Goal: Information Seeking & Learning: Compare options

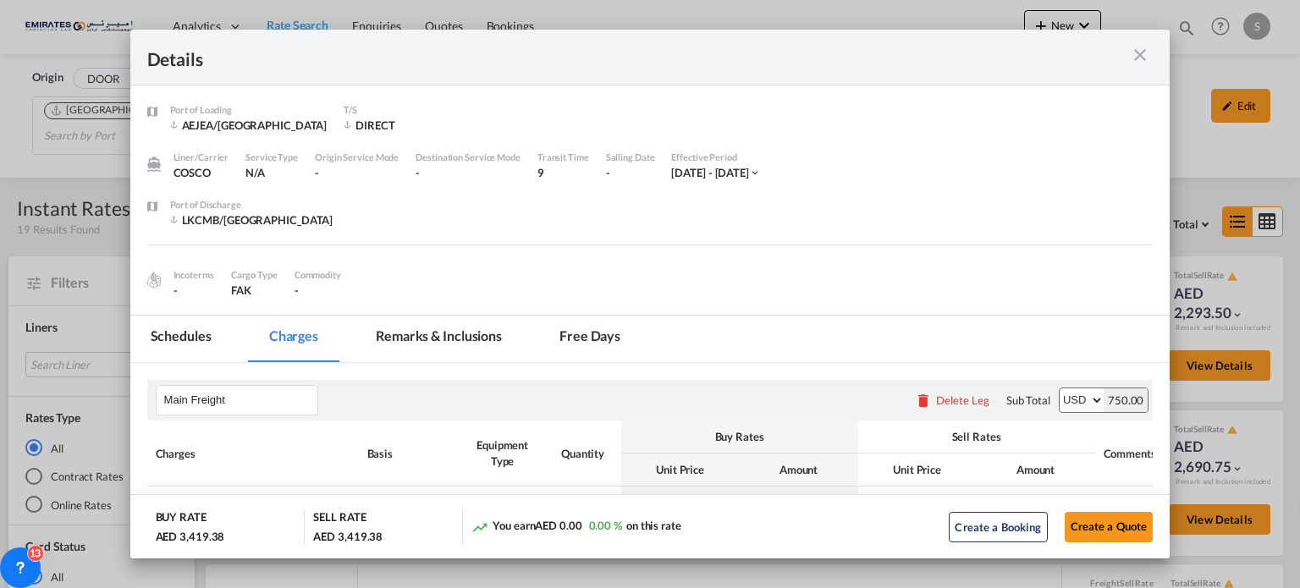
scroll to position [339, 0]
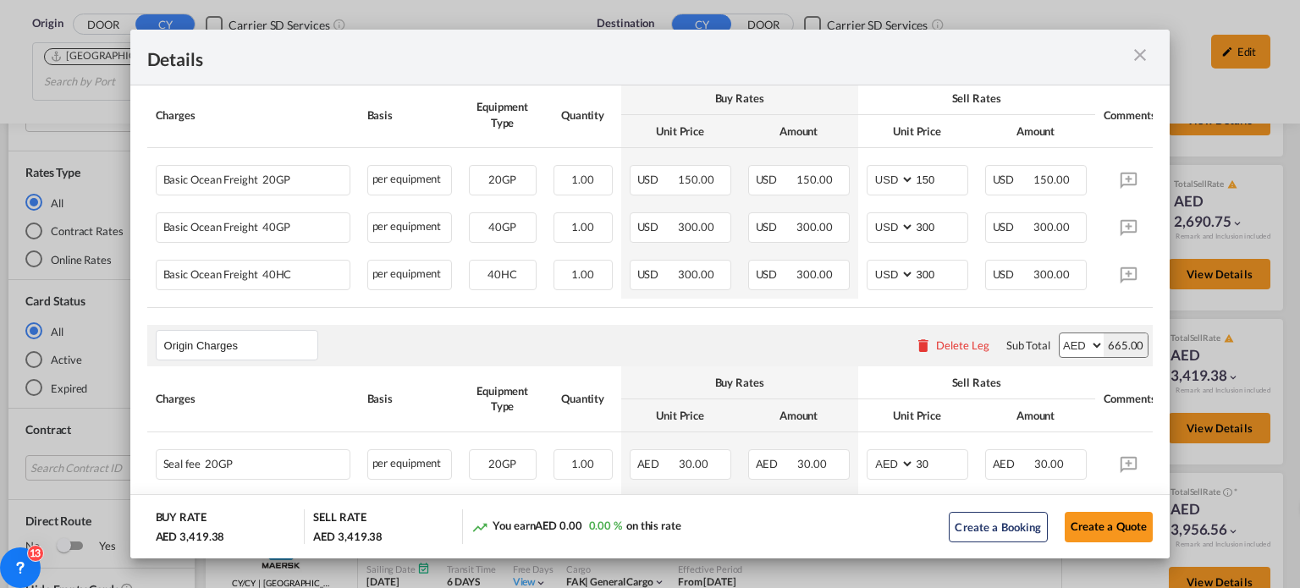
click at [1124, 55] on div "Port of Loading ..." at bounding box center [1103, 57] width 101 height 21
click at [1138, 54] on md-icon "icon-close m-3 fg-AAA8AD cursor" at bounding box center [1140, 55] width 20 height 20
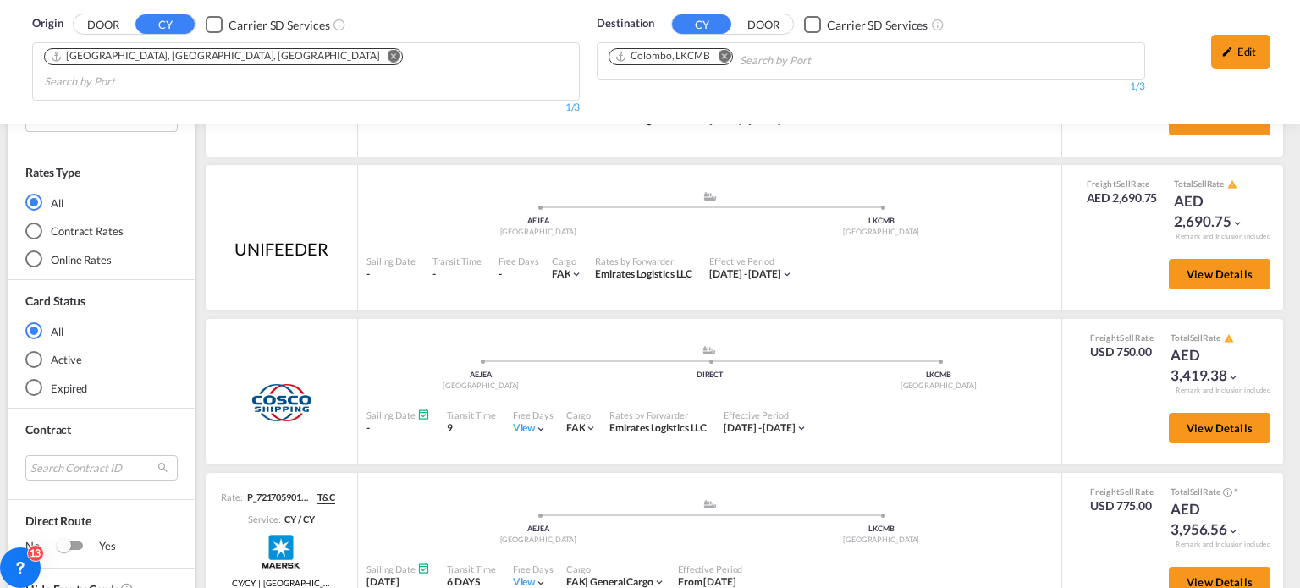
scroll to position [0, 0]
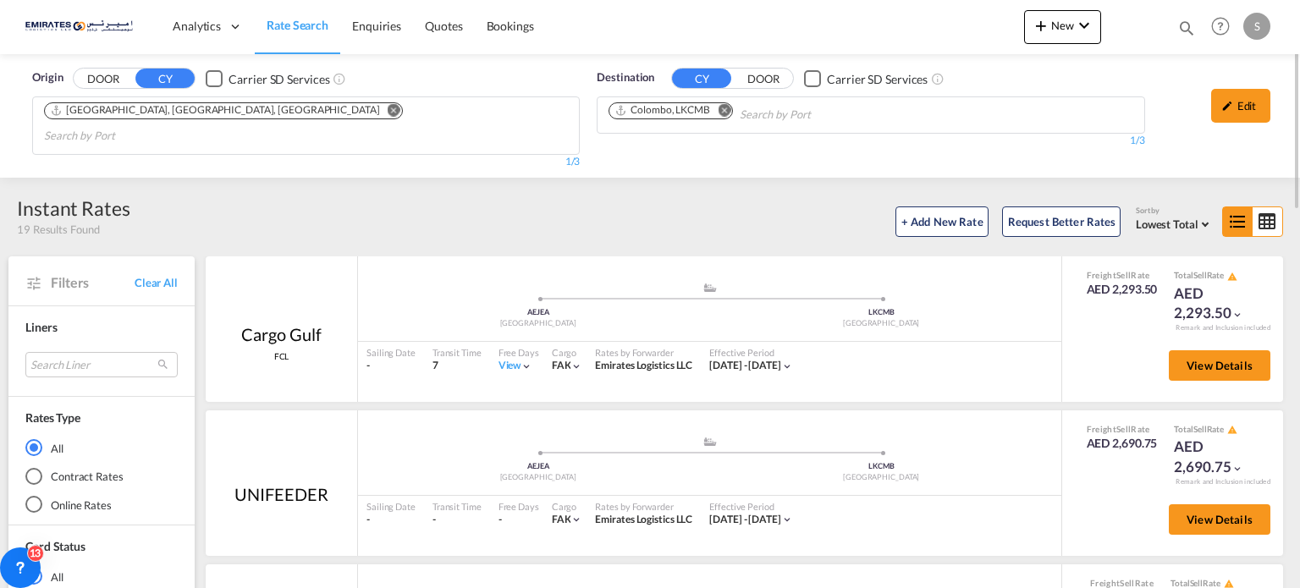
click at [726, 111] on md-icon "Remove" at bounding box center [724, 110] width 13 height 13
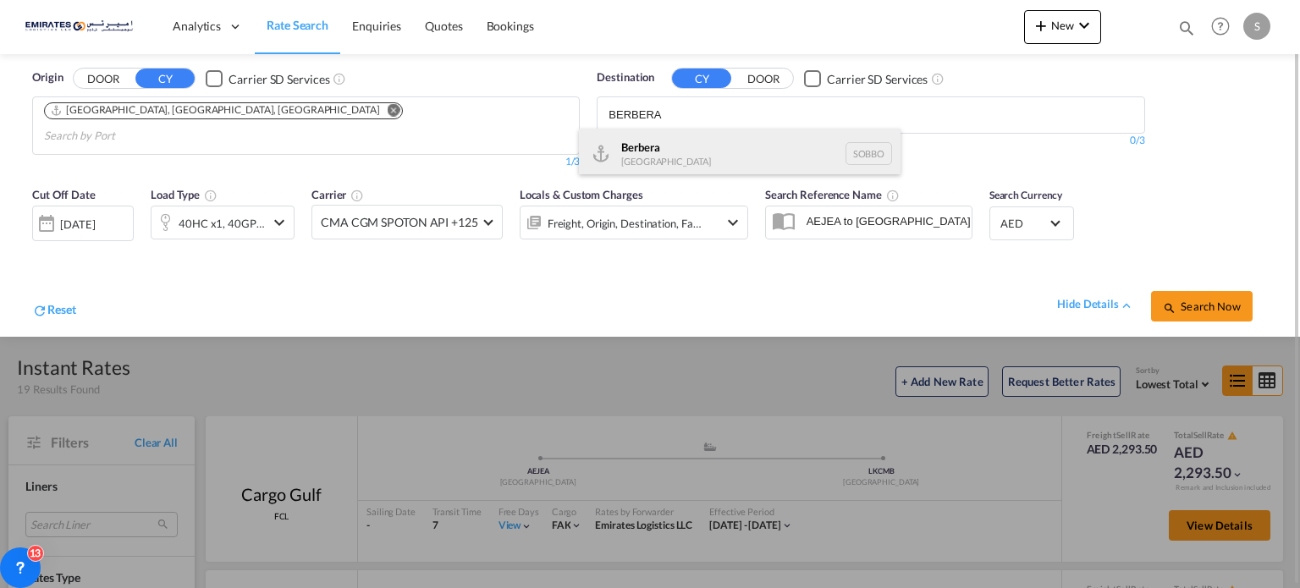
type input "BERBERA"
click at [620, 158] on div "Berbera [GEOGRAPHIC_DATA] [GEOGRAPHIC_DATA]" at bounding box center [740, 154] width 322 height 51
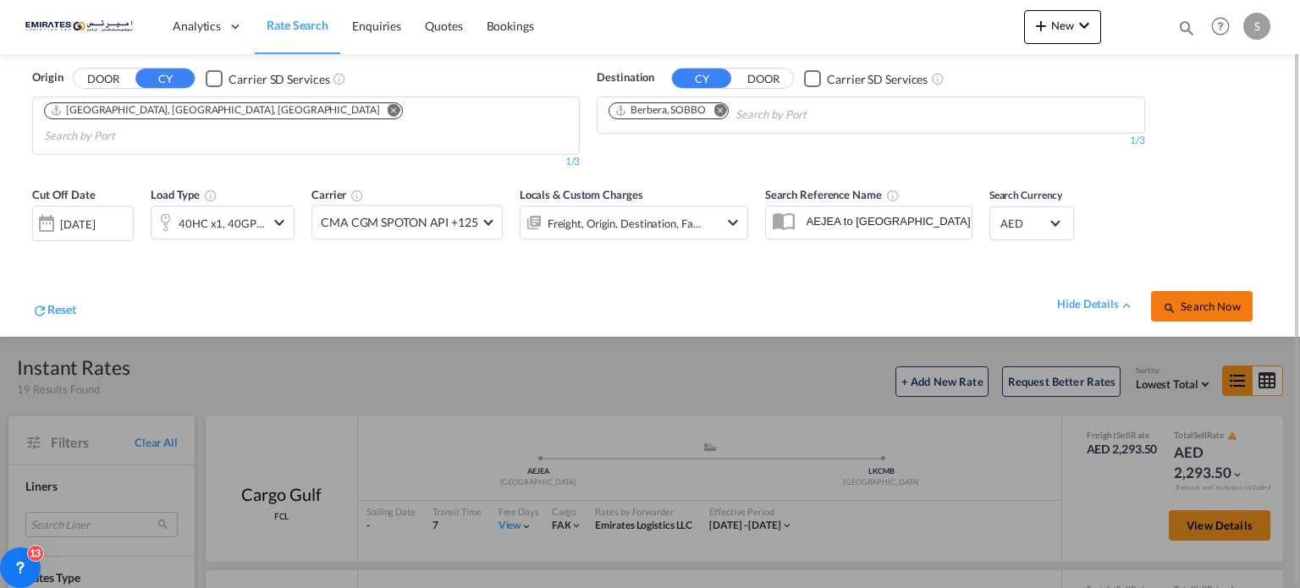
click at [1204, 300] on span "Search Now" at bounding box center [1201, 307] width 77 height 14
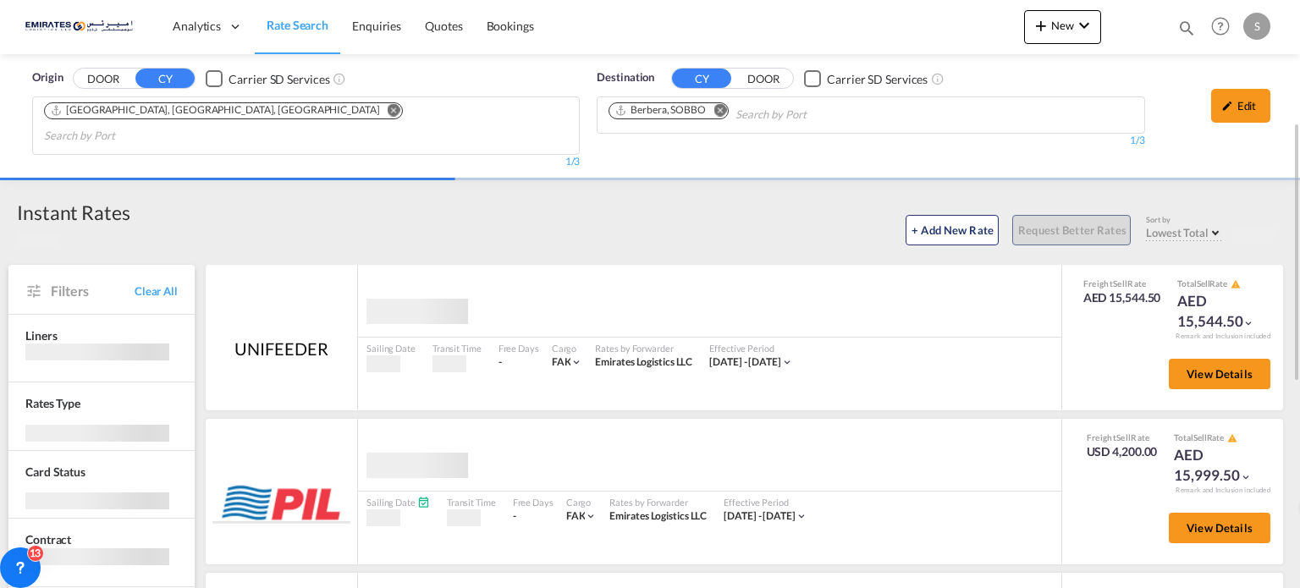
scroll to position [85, 0]
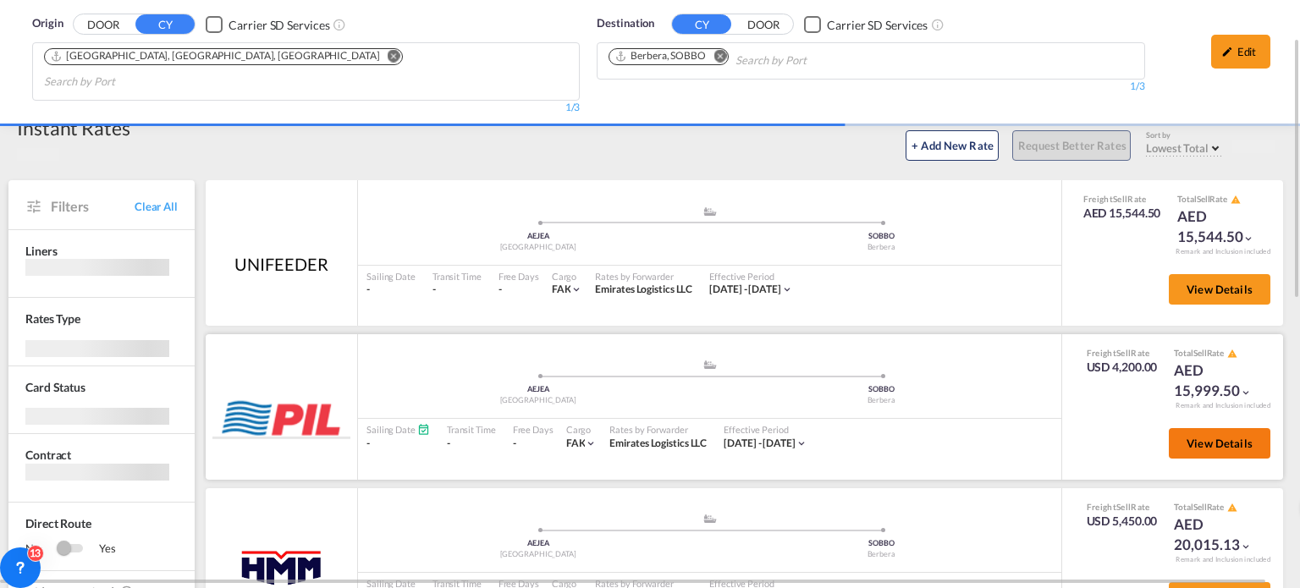
click at [1185, 428] on button "View Details" at bounding box center [1220, 443] width 102 height 30
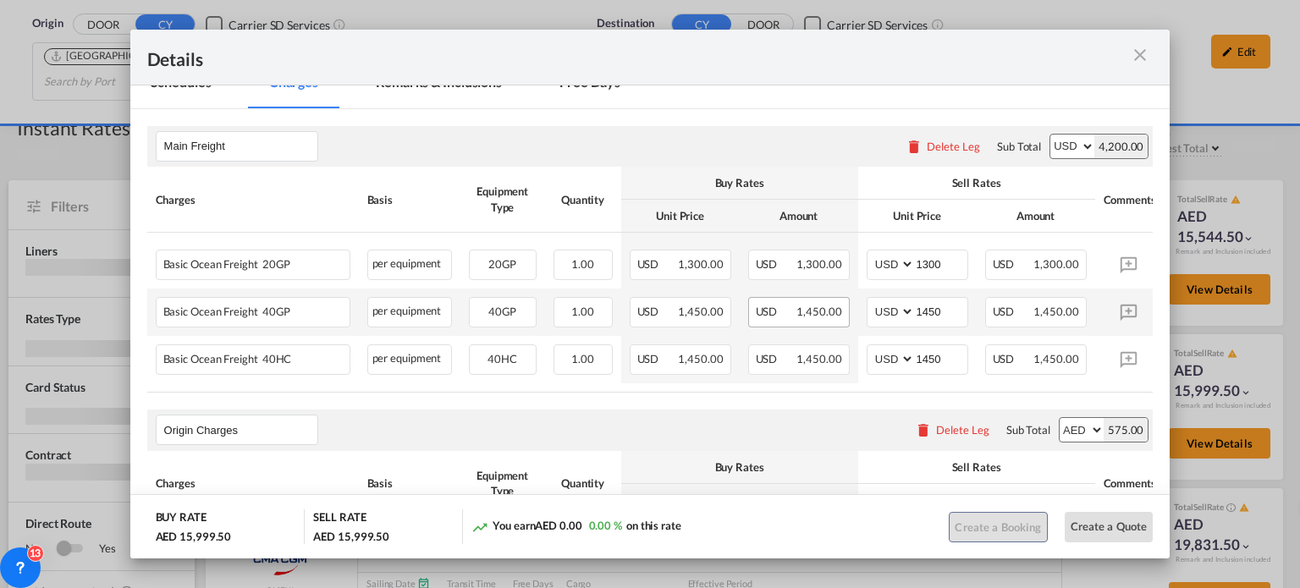
scroll to position [80, 0]
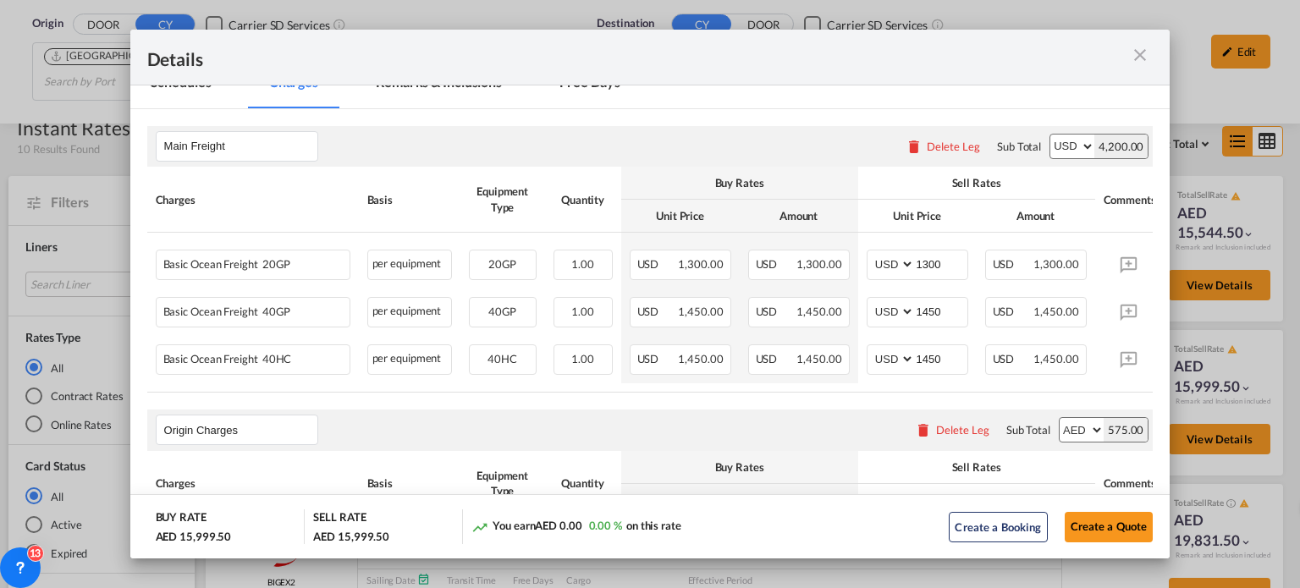
click at [1140, 54] on md-icon "icon-close m-3 fg-AAA8AD cursor" at bounding box center [1140, 55] width 20 height 20
